Goal: Navigation & Orientation: Find specific page/section

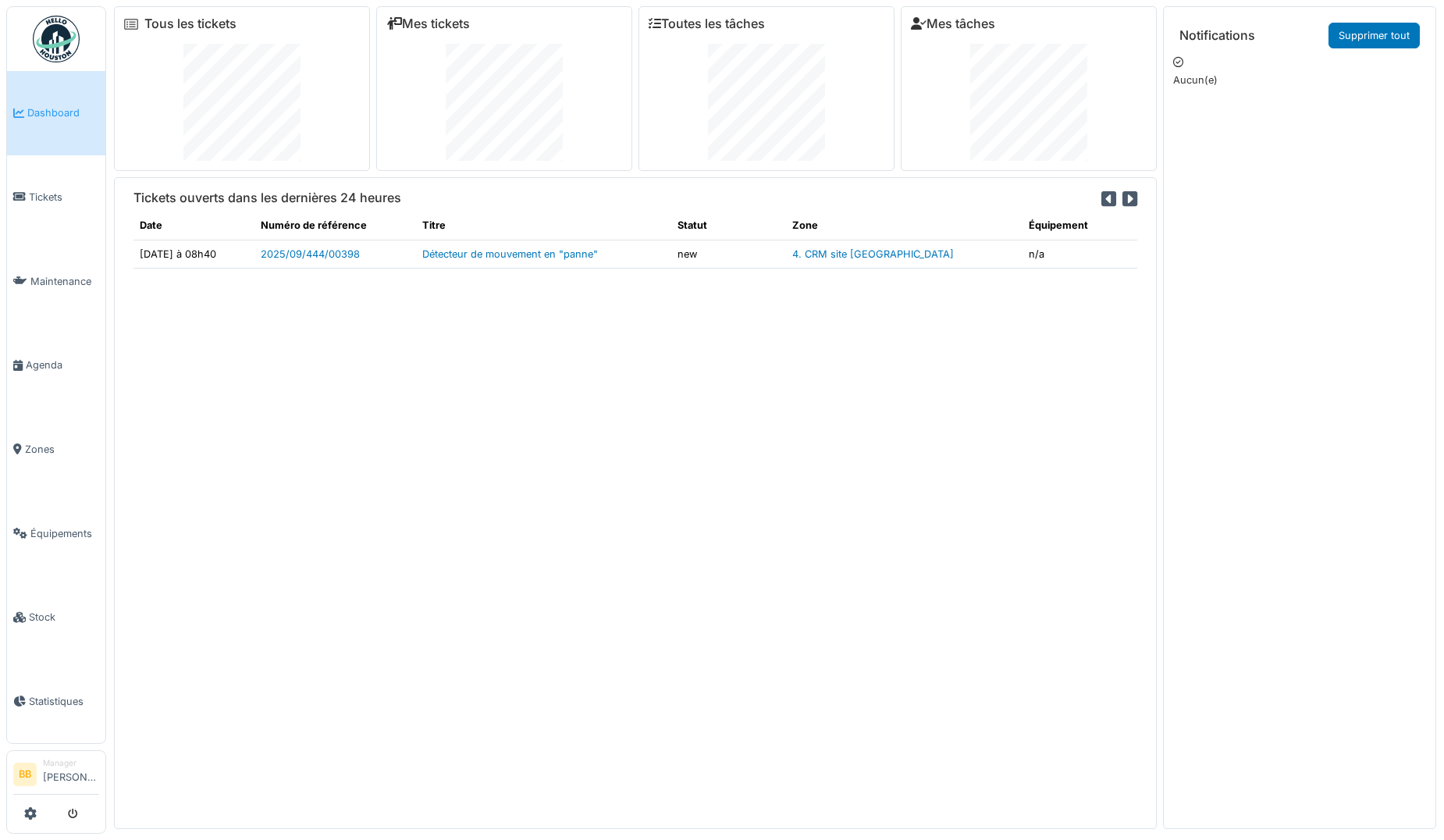
click at [51, 117] on span "Dashboard" at bounding box center [63, 112] width 72 height 15
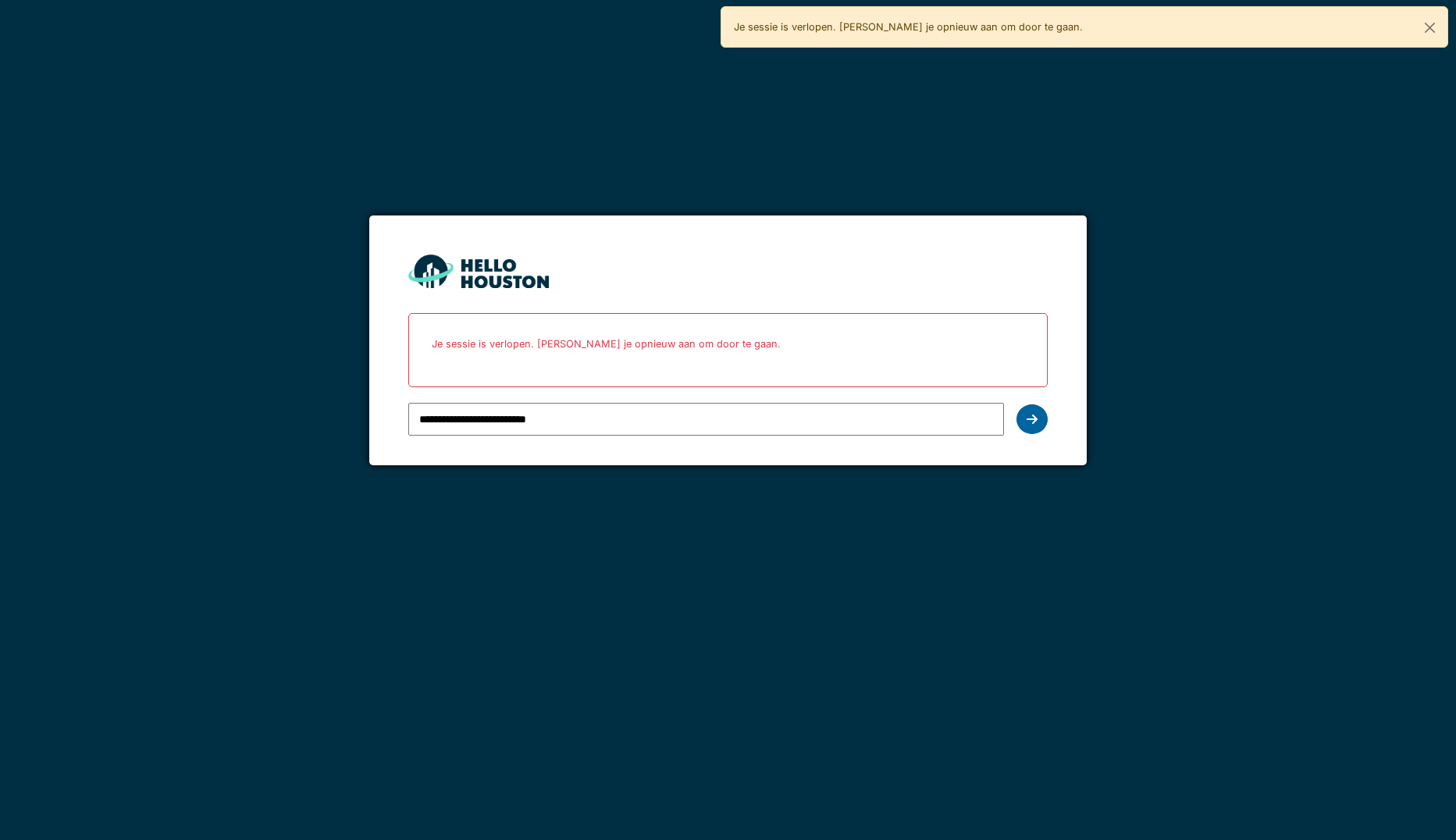
click at [1027, 422] on icon at bounding box center [1031, 419] width 11 height 13
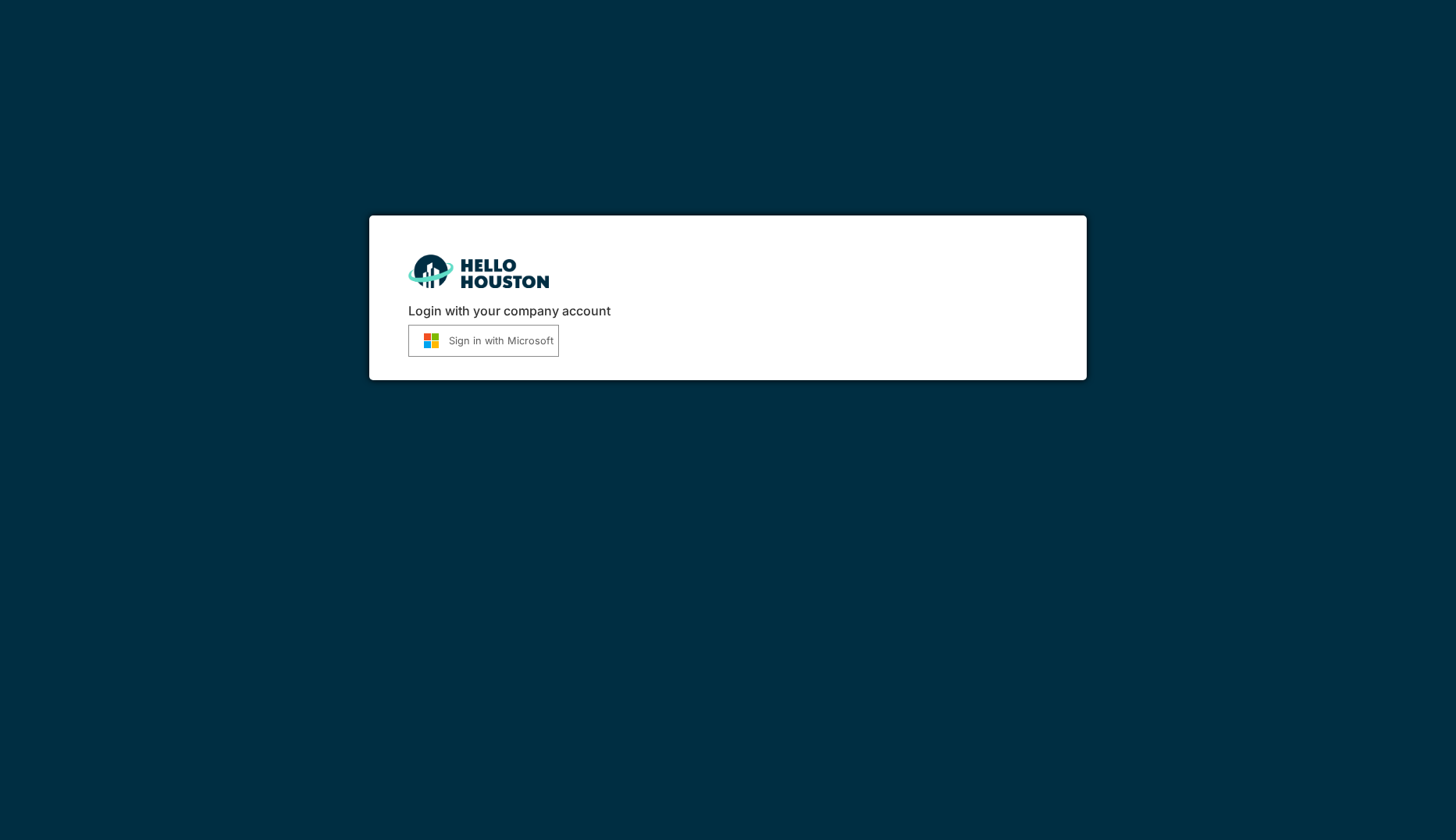
click at [517, 338] on button "Sign in with Microsoft" at bounding box center [484, 340] width 151 height 32
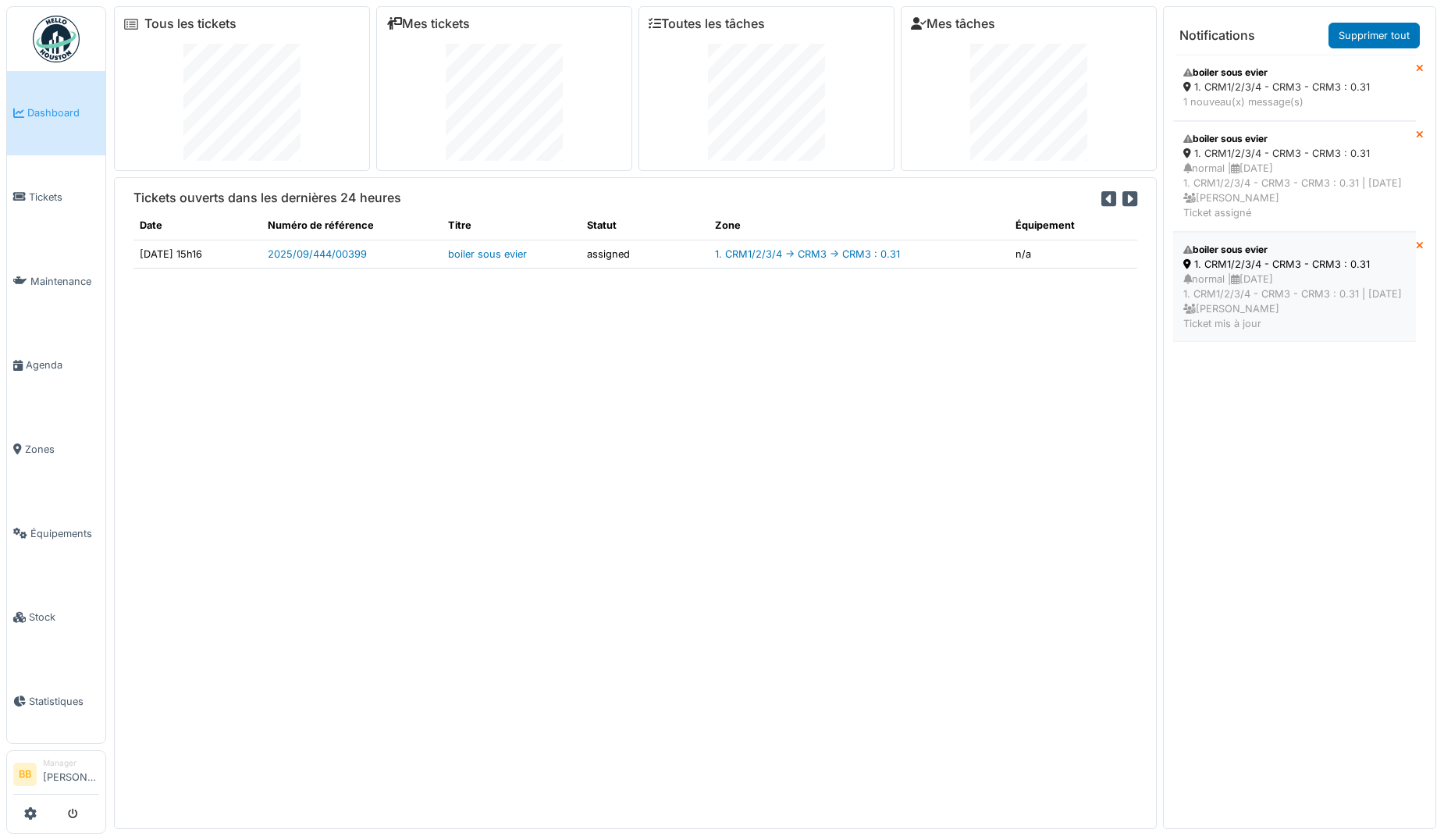
click at [1259, 312] on div "normal | [DATE] 1. CRM1/2/3/4 - CRM3 - CRM3 : 0.31 | [DATE] [PERSON_NAME] Ticke…" at bounding box center [1294, 302] width 222 height 60
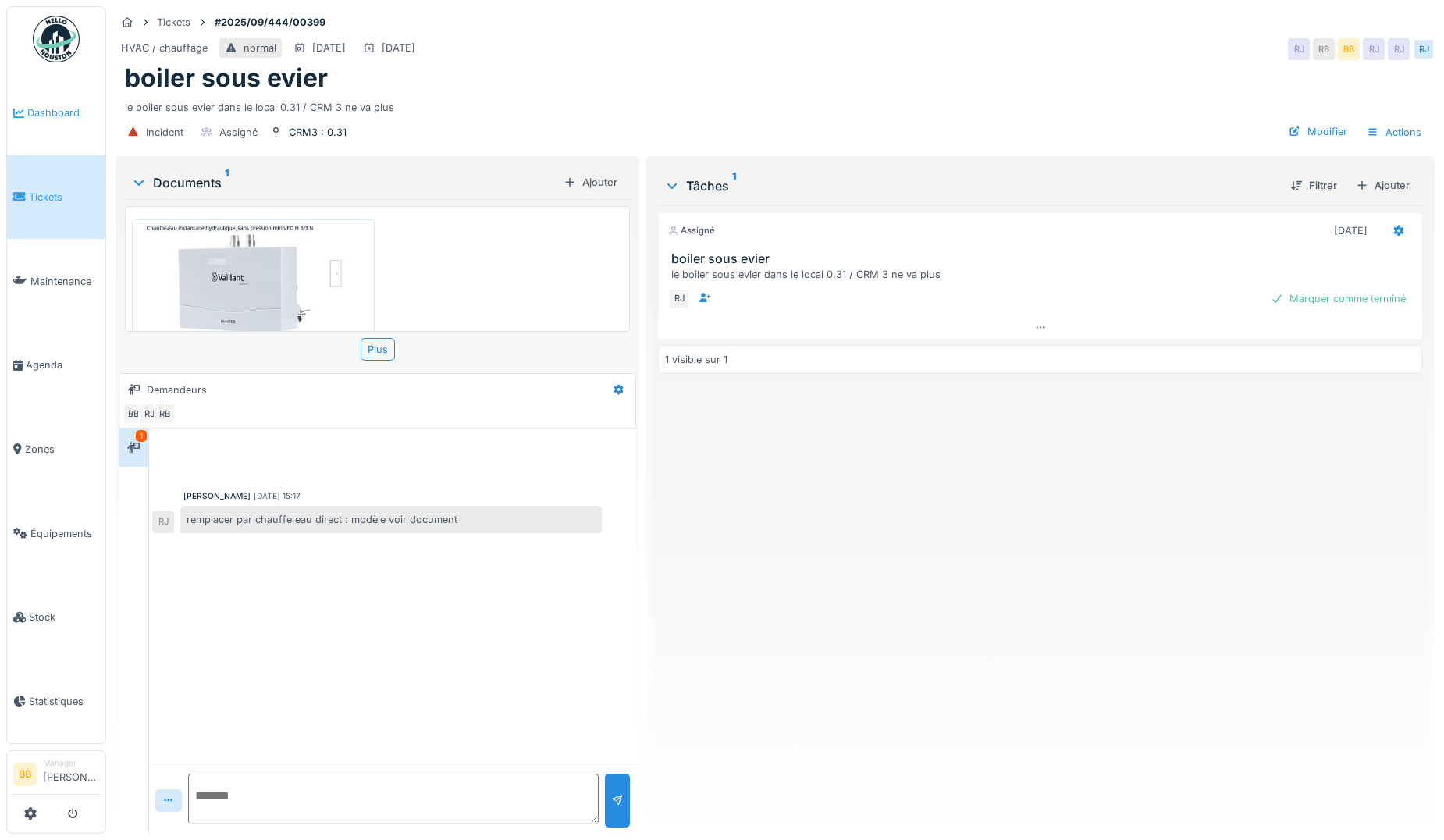
click at [44, 108] on span "Dashboard" at bounding box center [63, 112] width 72 height 15
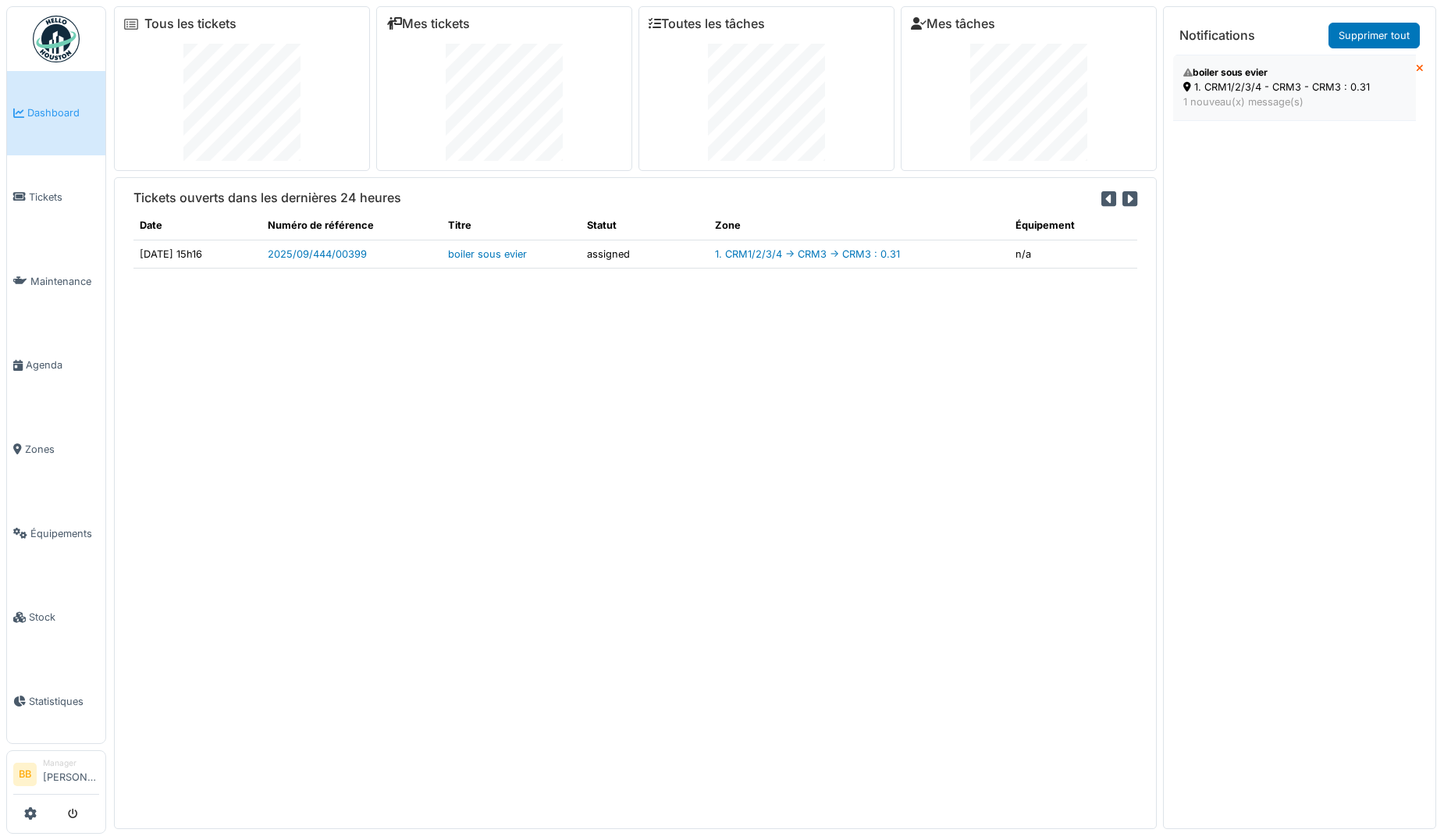
click at [1236, 102] on div "1 nouveau(x) message(s)" at bounding box center [1294, 101] width 222 height 15
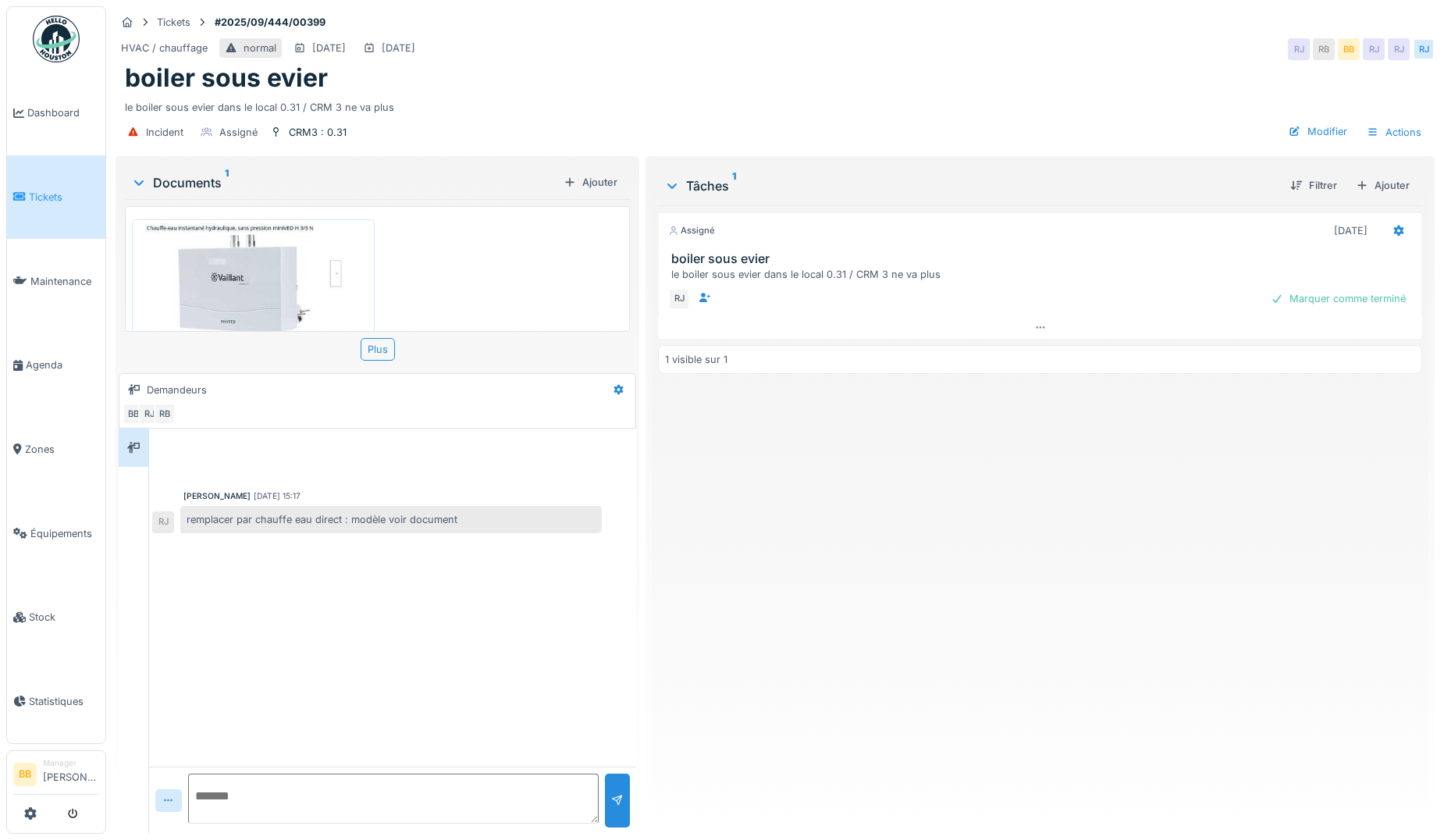
click at [193, 245] on img at bounding box center [253, 281] width 235 height 118
